Goal: Task Accomplishment & Management: Complete application form

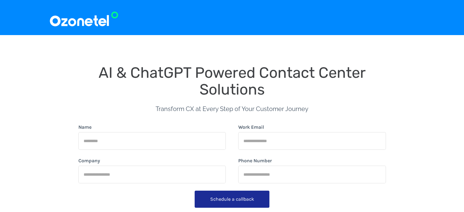
click at [263, 138] on input "Work Email" at bounding box center [312, 141] width 148 height 18
type input "**********"
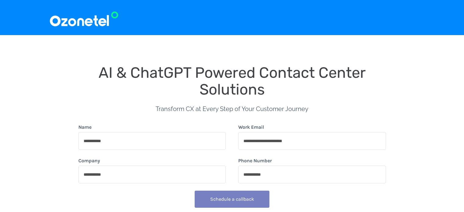
click at [242, 198] on button "Schedule a callback" at bounding box center [232, 199] width 75 height 17
